Goal: Transaction & Acquisition: Subscribe to service/newsletter

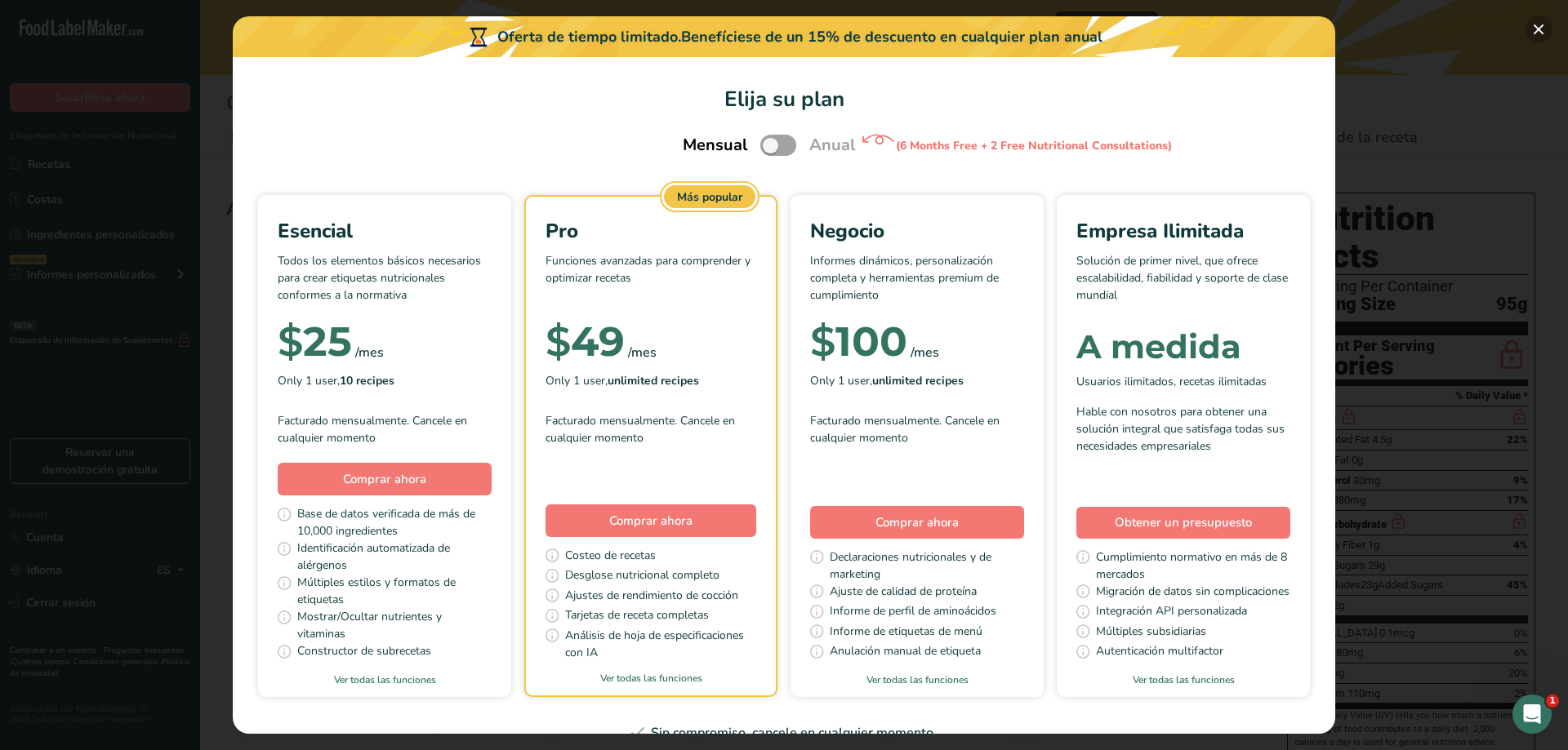
click at [1540, 29] on button "Pick Your Pricing Plan Modal" at bounding box center [1539, 29] width 26 height 26
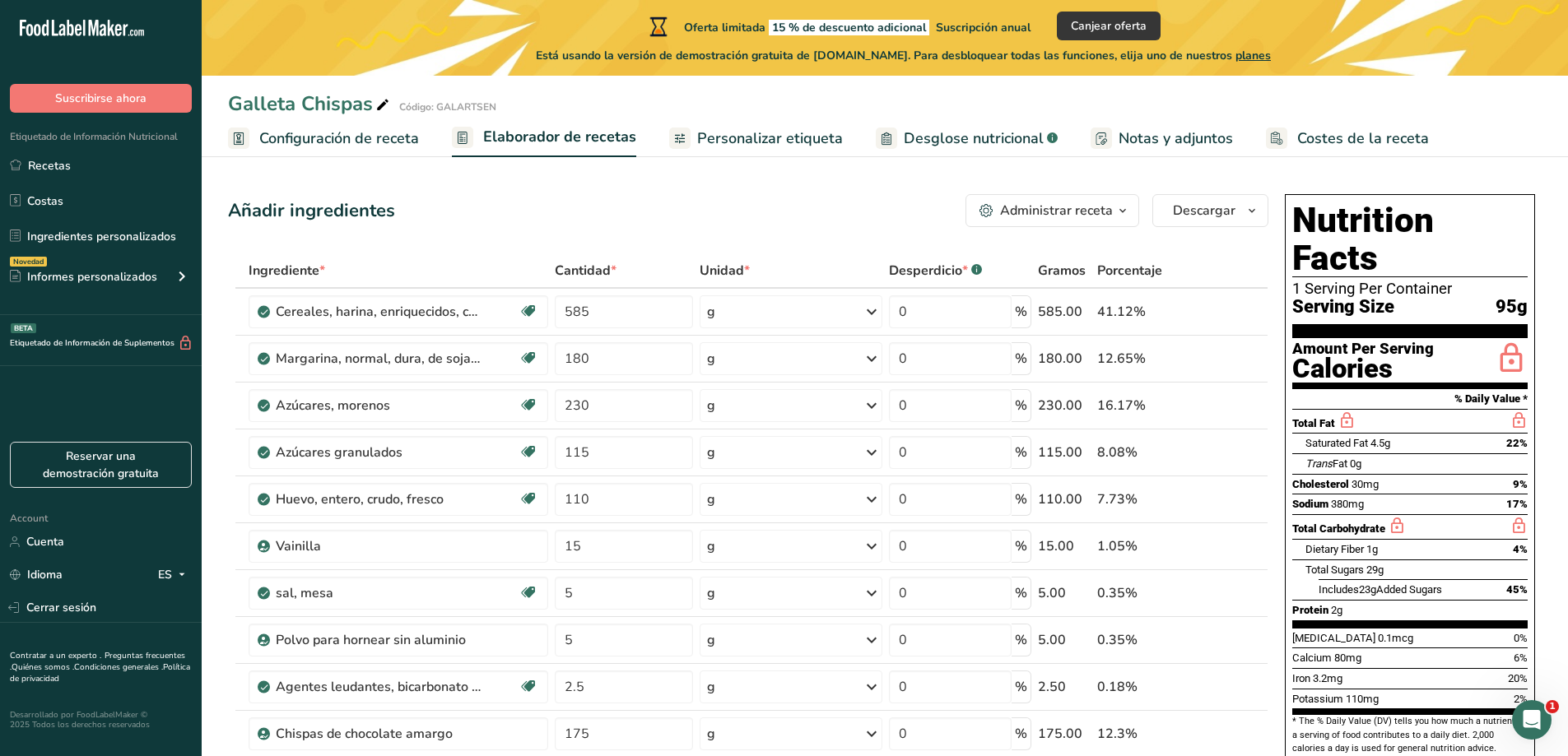
click at [1271, 55] on span "planes" at bounding box center [1253, 55] width 35 height 16
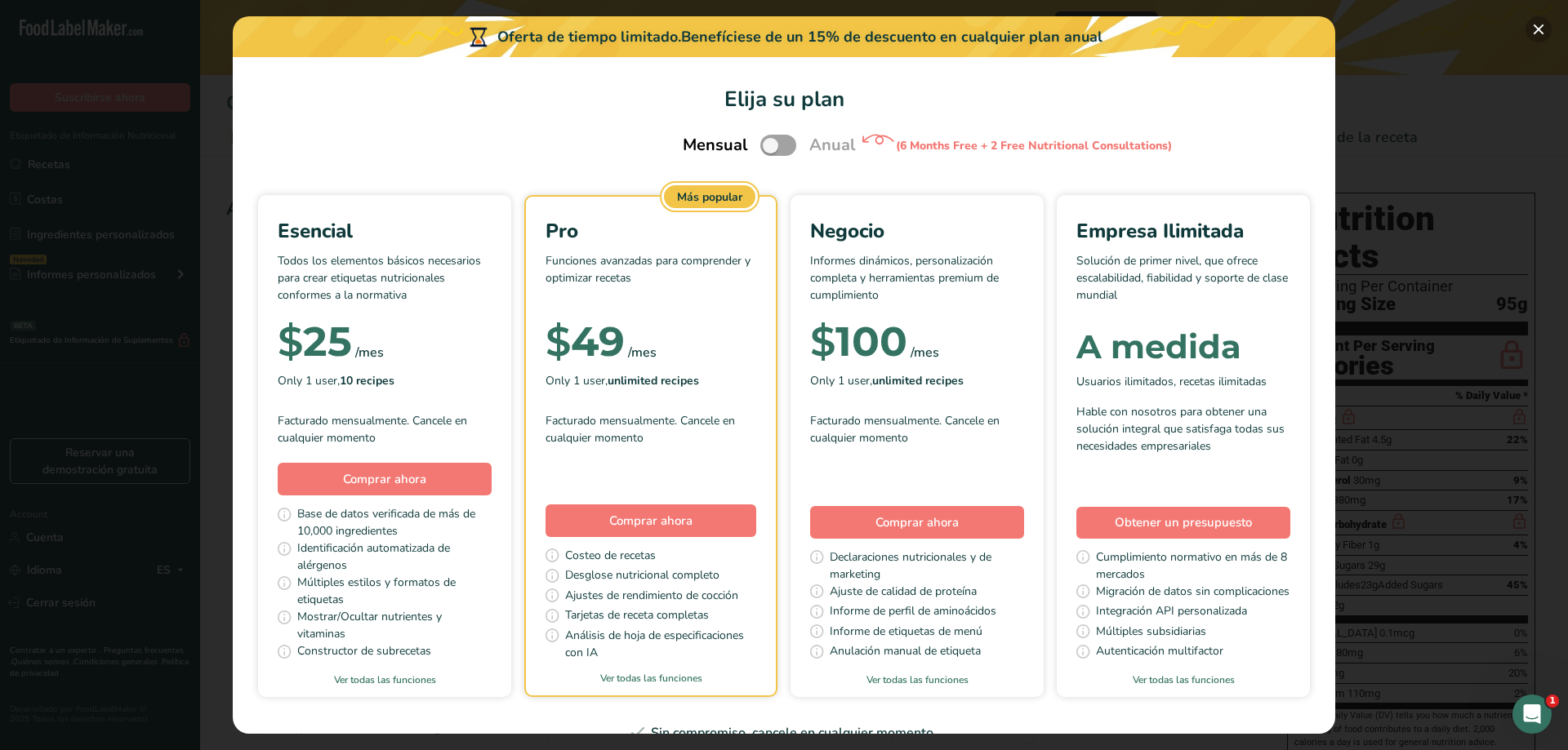
click at [1536, 31] on button "Pick Your Pricing Plan Modal" at bounding box center [1539, 29] width 26 height 26
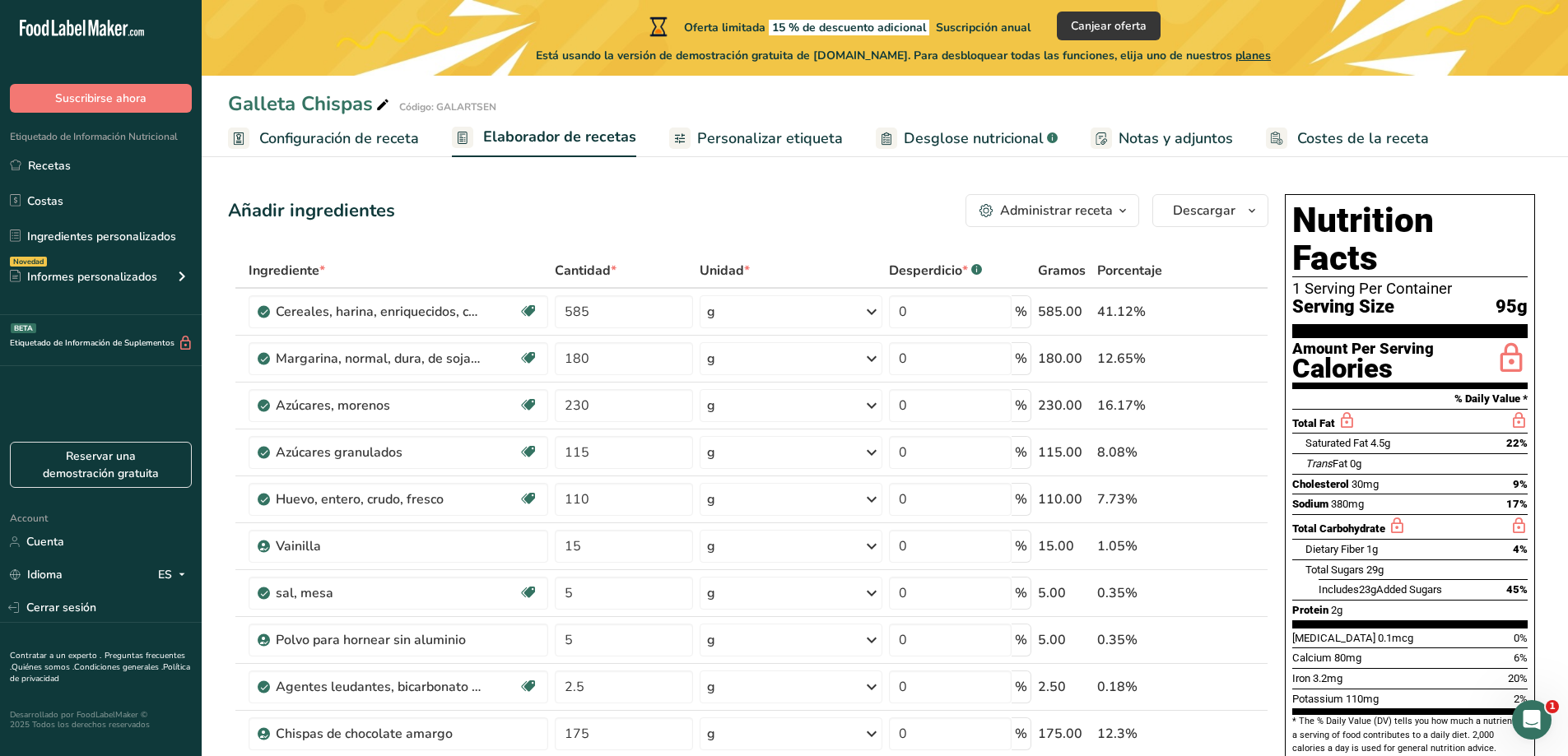
click at [1266, 58] on span "planes" at bounding box center [1253, 55] width 35 height 16
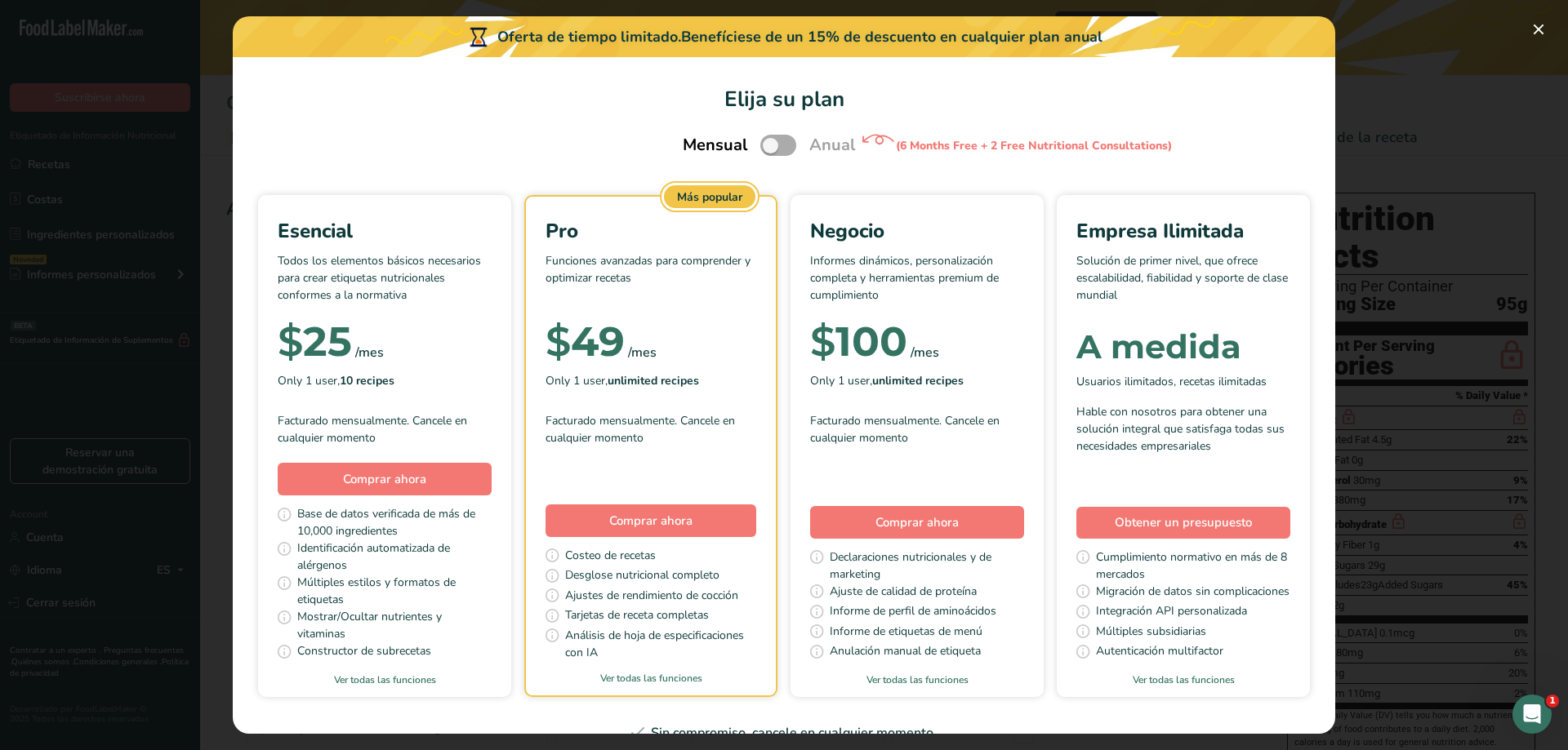
click at [776, 146] on span "Pick Your Pricing Plan Modal" at bounding box center [778, 145] width 36 height 21
click at [771, 146] on input "Pick Your Pricing Plan Modal" at bounding box center [765, 146] width 11 height 11
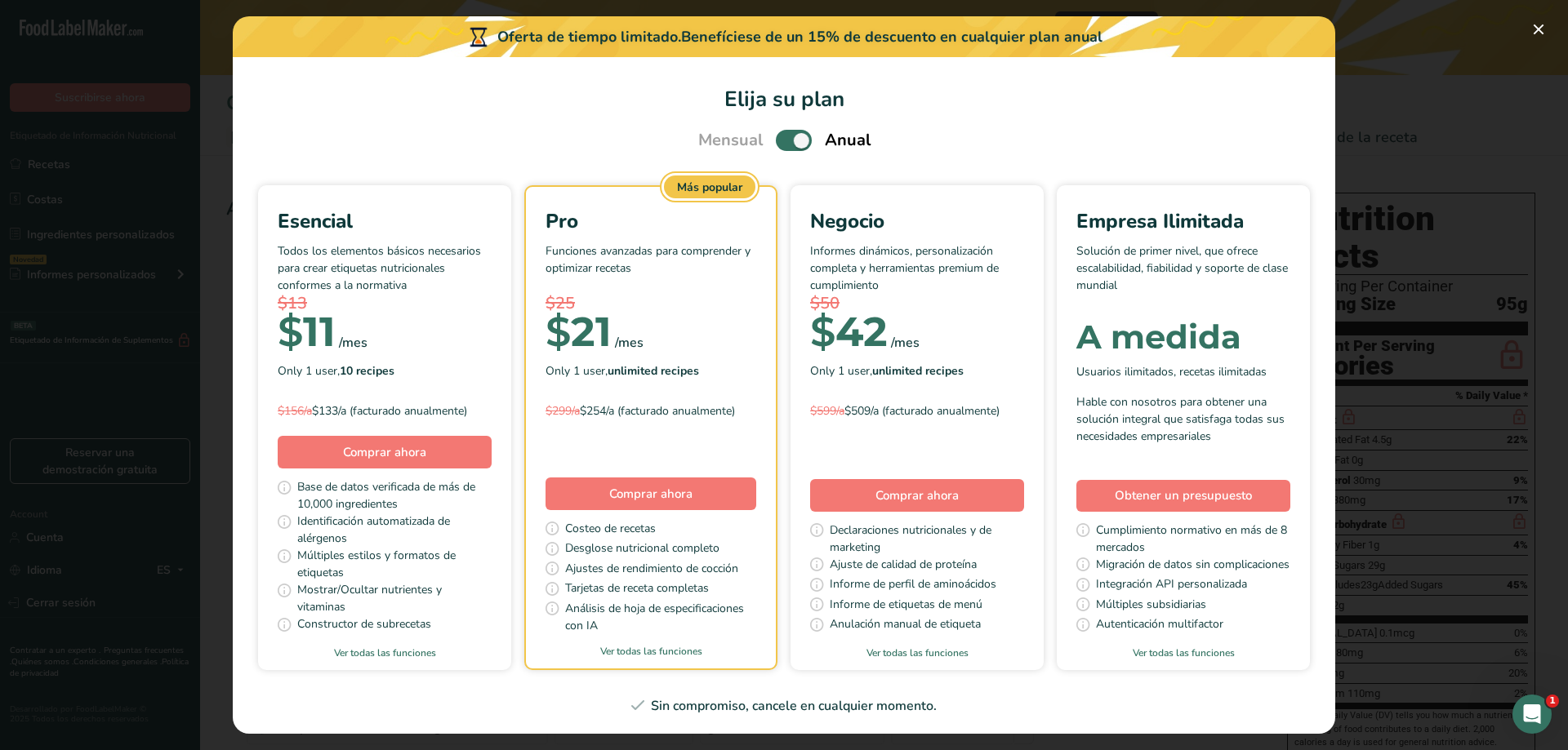
click at [778, 138] on span "Pick Your Pricing Plan Modal" at bounding box center [793, 140] width 36 height 21
click at [778, 138] on input "Pick Your Pricing Plan Modal" at bounding box center [781, 141] width 11 height 11
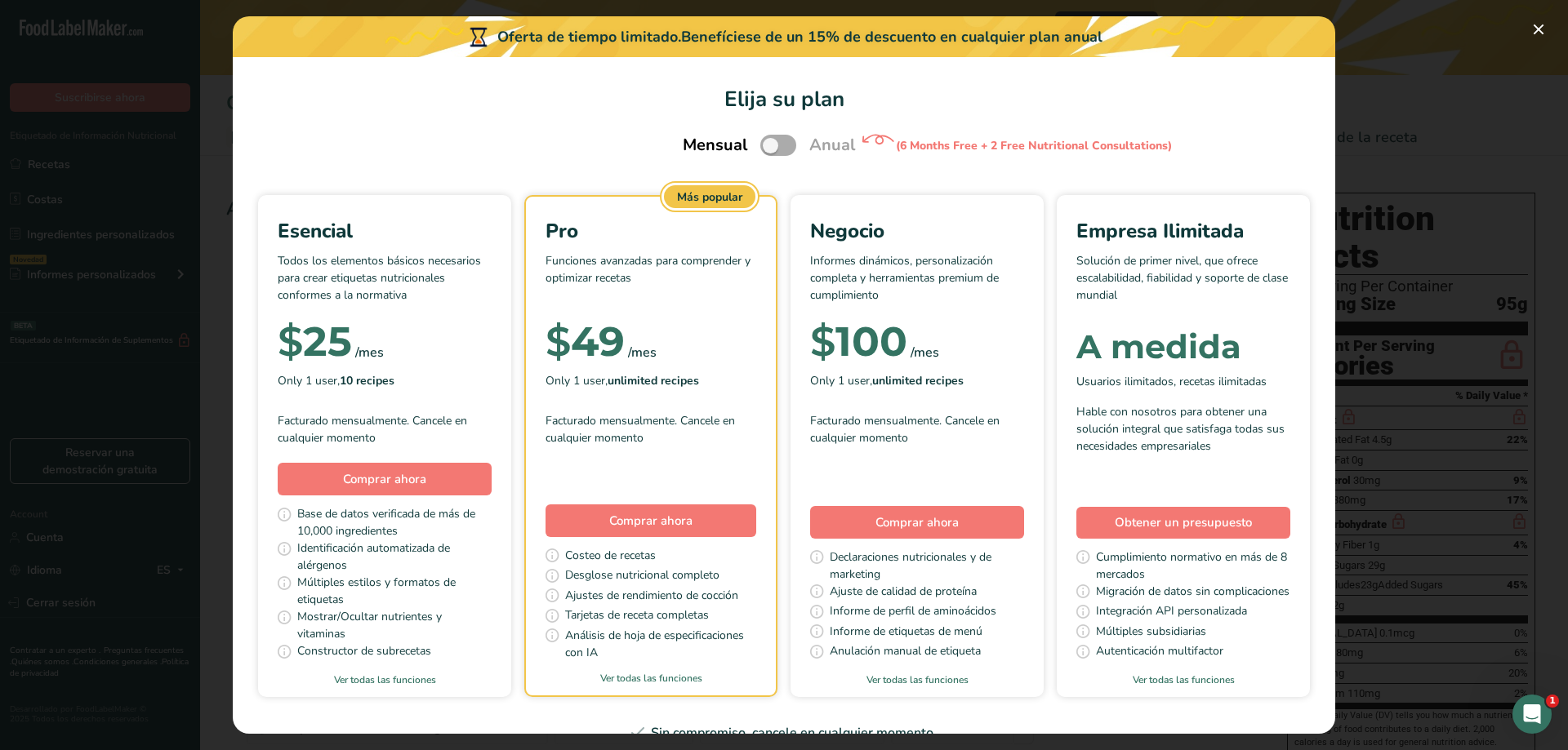
click at [782, 142] on span "Pick Your Pricing Plan Modal" at bounding box center [778, 145] width 36 height 21
click at [771, 142] on input "Pick Your Pricing Plan Modal" at bounding box center [765, 146] width 11 height 11
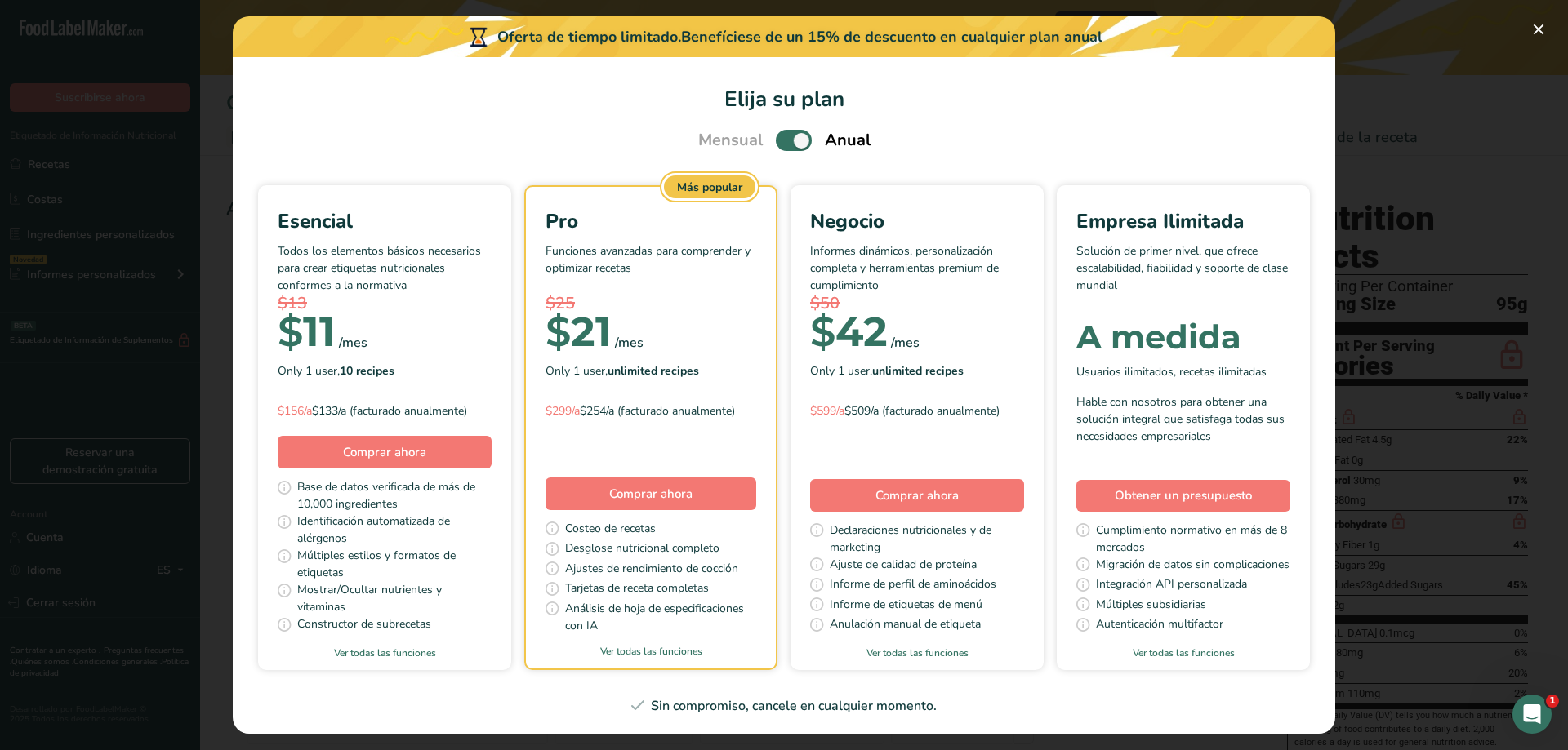
click at [769, 143] on div "Mensual Anual" at bounding box center [784, 140] width 212 height 24
click at [776, 142] on span "Pick Your Pricing Plan Modal" at bounding box center [793, 140] width 36 height 21
click at [776, 142] on input "Pick Your Pricing Plan Modal" at bounding box center [781, 141] width 11 height 11
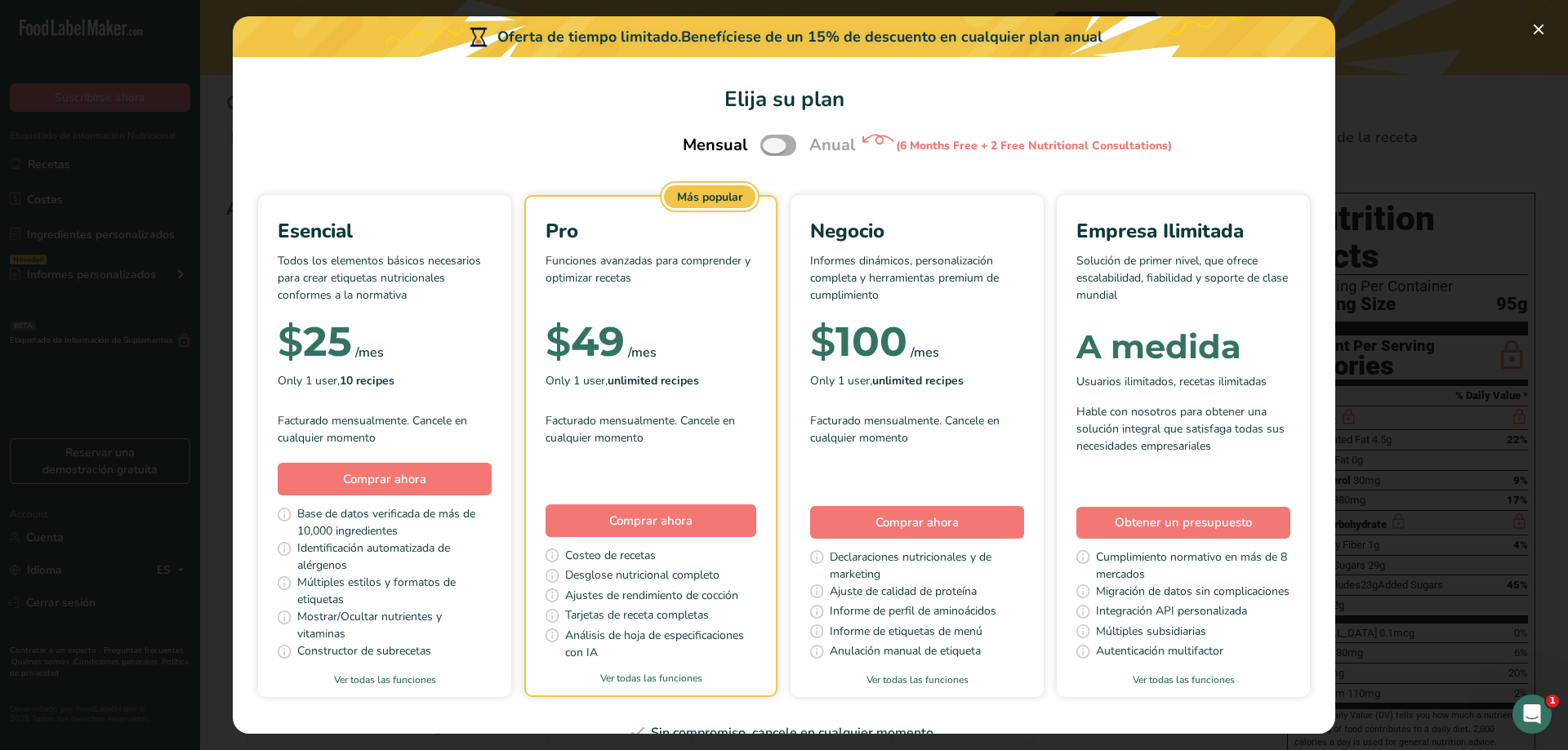
click at [780, 146] on span "Pick Your Pricing Plan Modal" at bounding box center [778, 145] width 36 height 21
click at [771, 146] on input "Pick Your Pricing Plan Modal" at bounding box center [765, 146] width 11 height 11
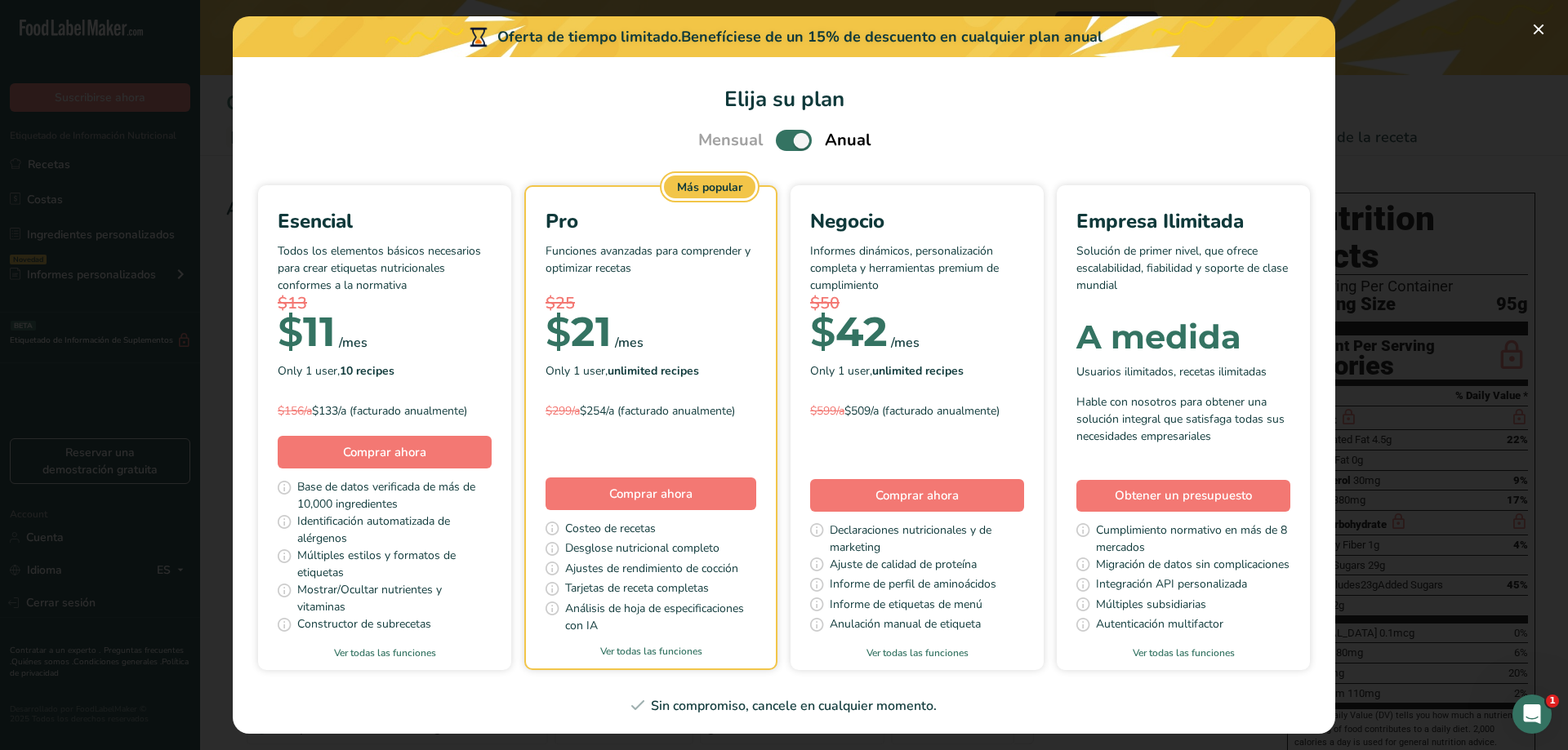
click at [776, 146] on span "Pick Your Pricing Plan Modal" at bounding box center [793, 140] width 36 height 21
click at [776, 146] on input "Pick Your Pricing Plan Modal" at bounding box center [781, 141] width 11 height 11
checkbox input "false"
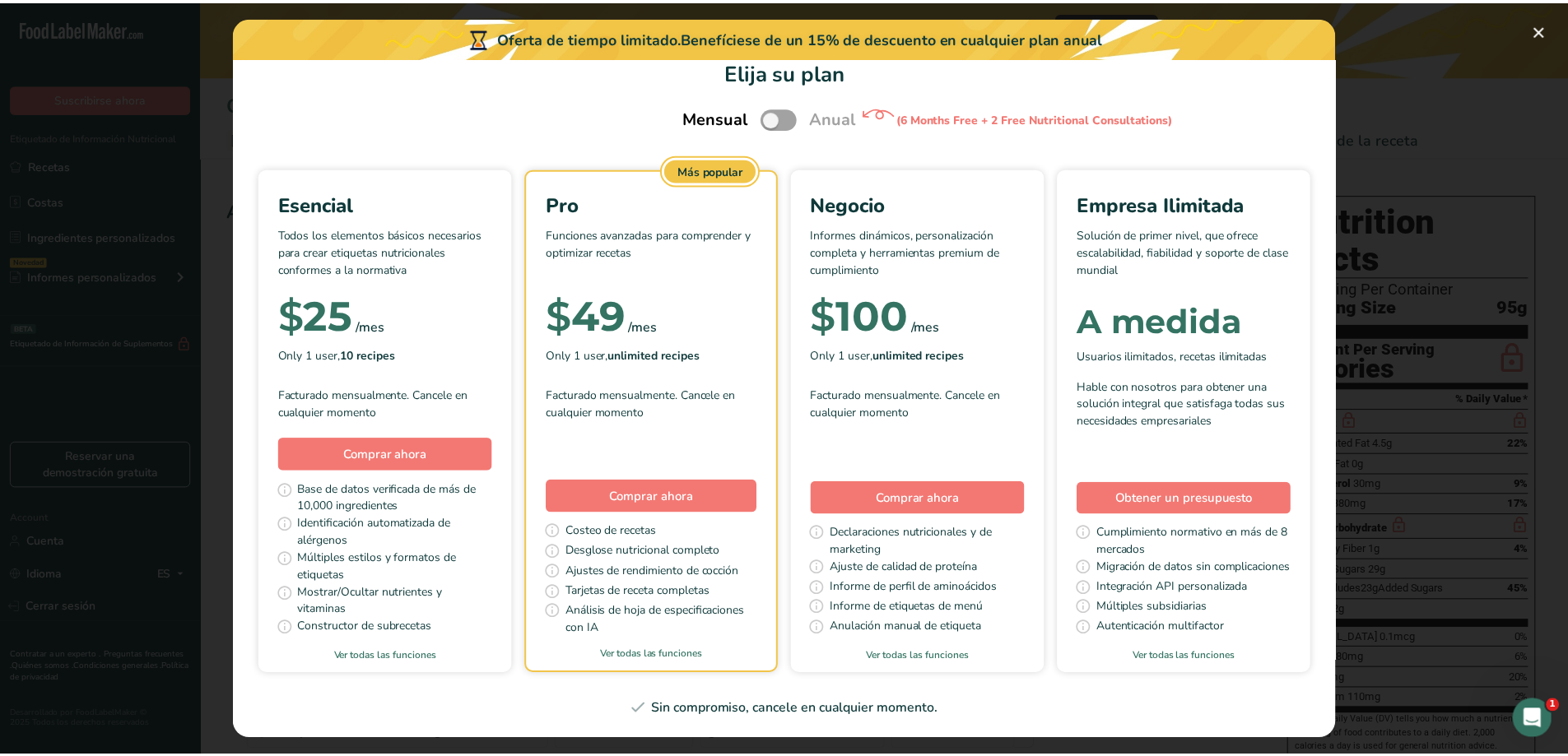
scroll to position [164, 0]
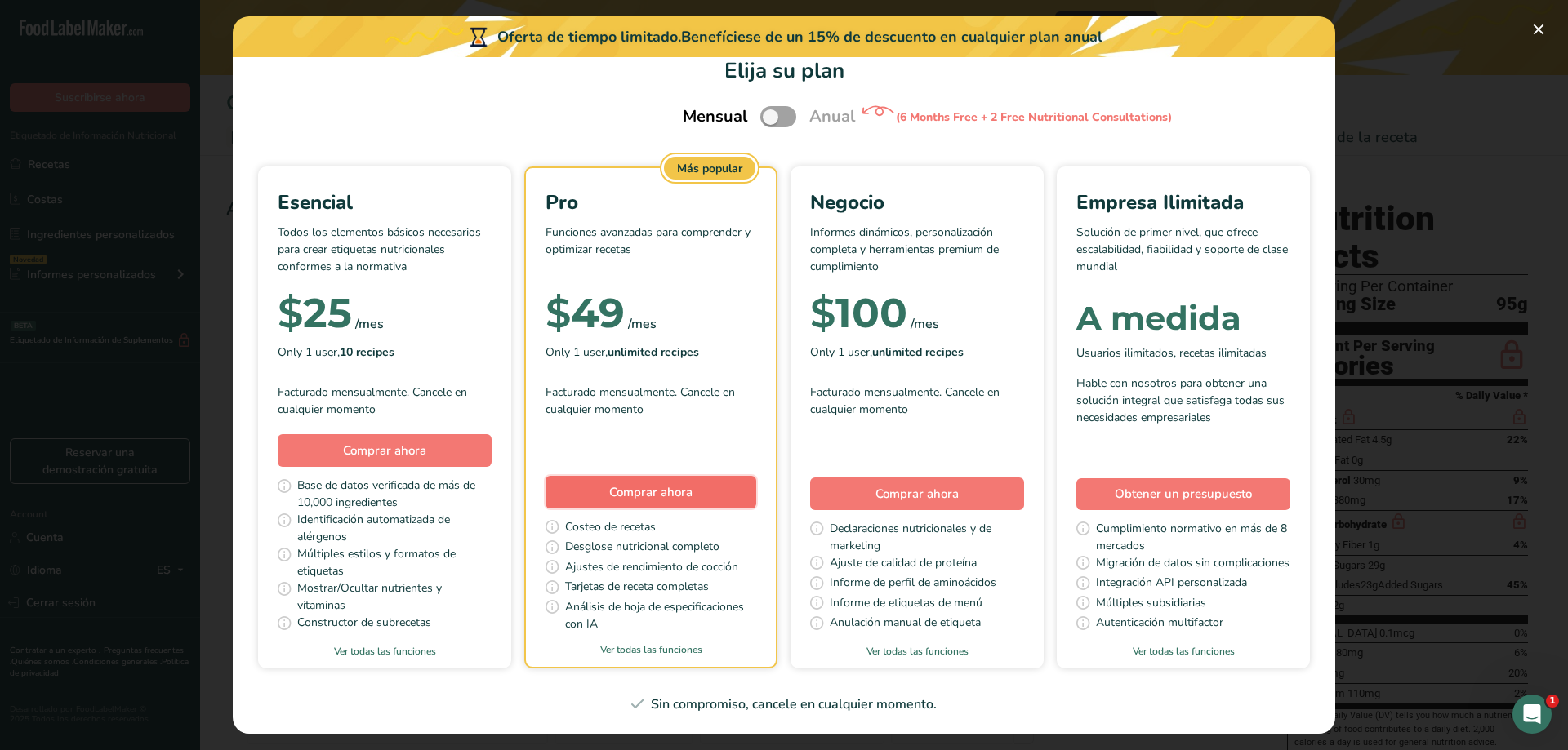
click at [693, 484] on span "Comprar ahora" at bounding box center [651, 492] width 83 height 17
